Goal: Go to known website: Access a specific website the user already knows

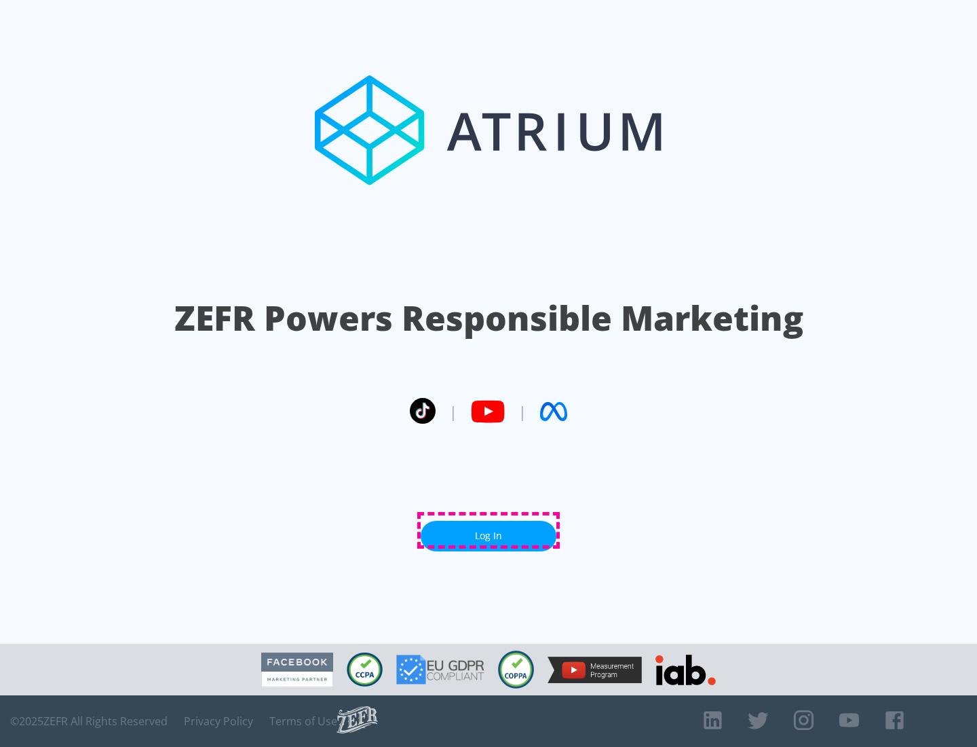
click at [489, 530] on link "Log In" at bounding box center [489, 536] width 136 height 31
